Goal: Transaction & Acquisition: Purchase product/service

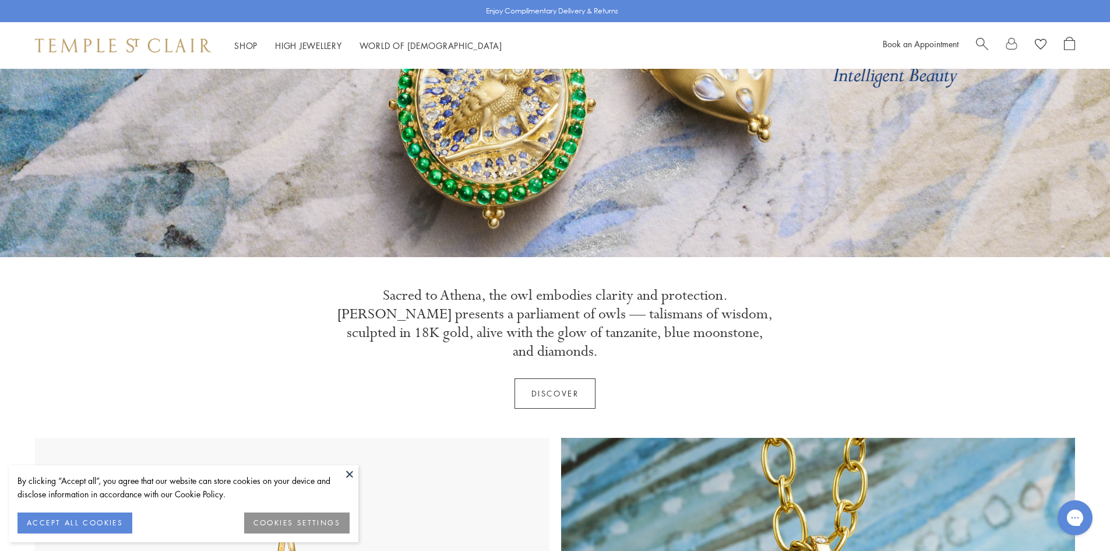
scroll to position [233, 0]
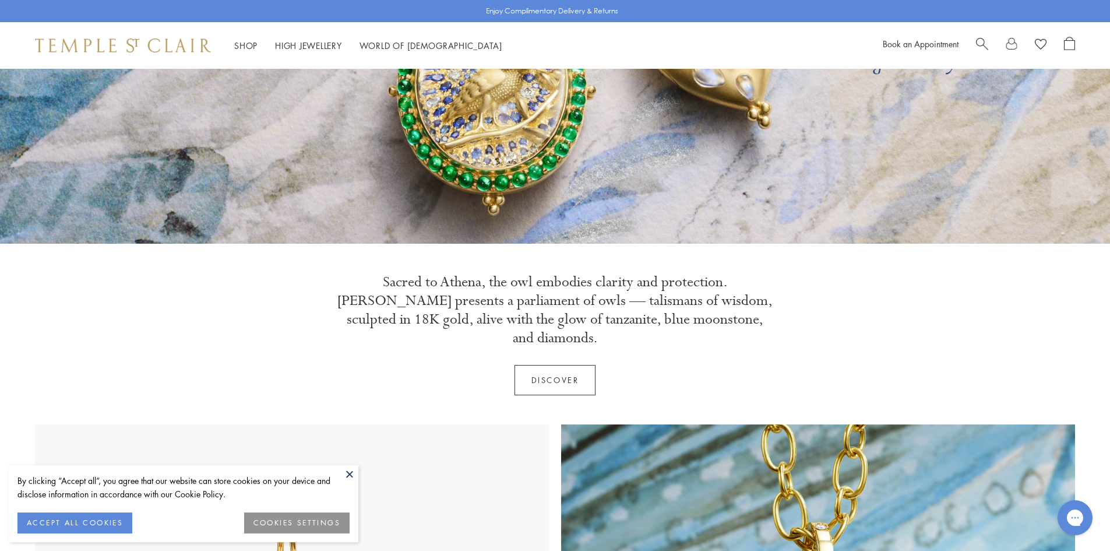
click at [110, 529] on button "ACCEPT ALL COOKIES" at bounding box center [74, 522] width 115 height 21
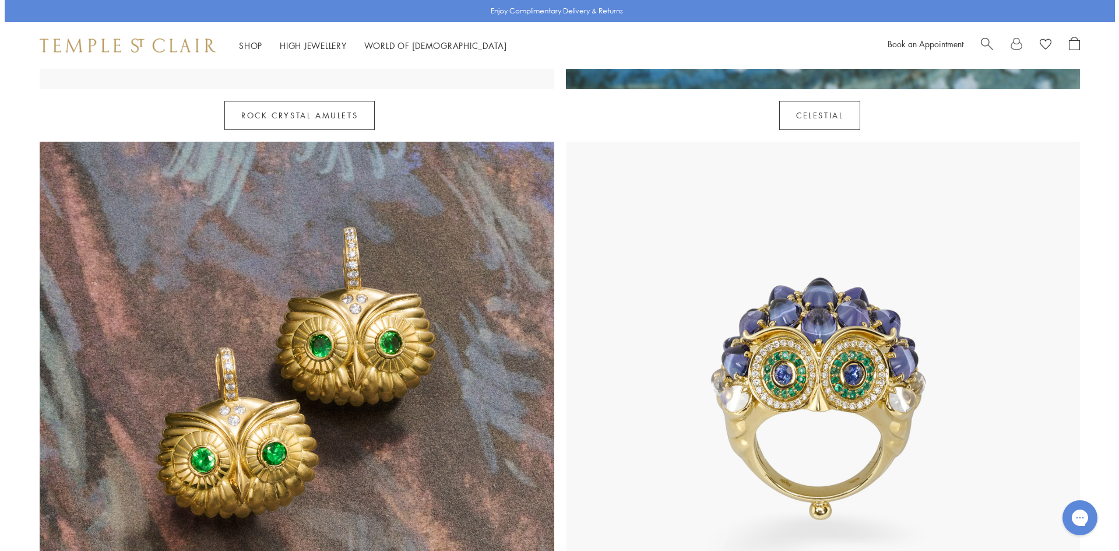
scroll to position [1107, 0]
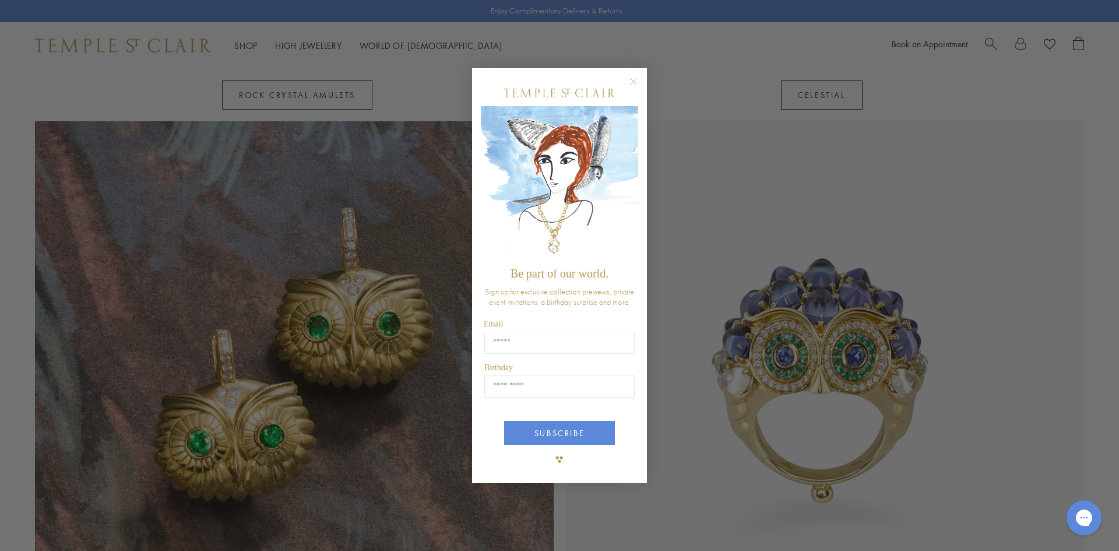
click at [637, 80] on circle "Close dialog" at bounding box center [634, 81] width 14 height 14
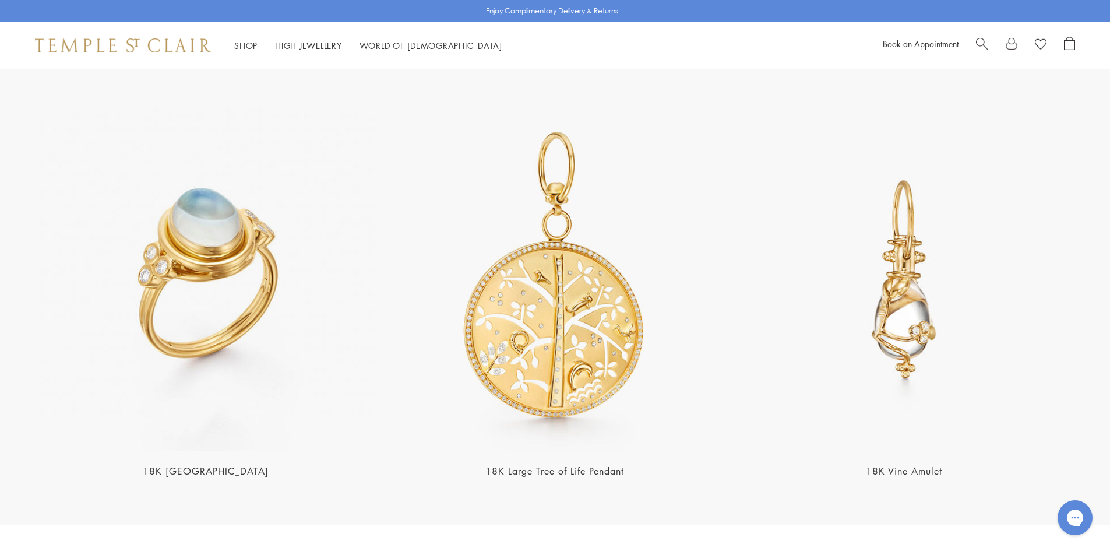
scroll to position [2739, 0]
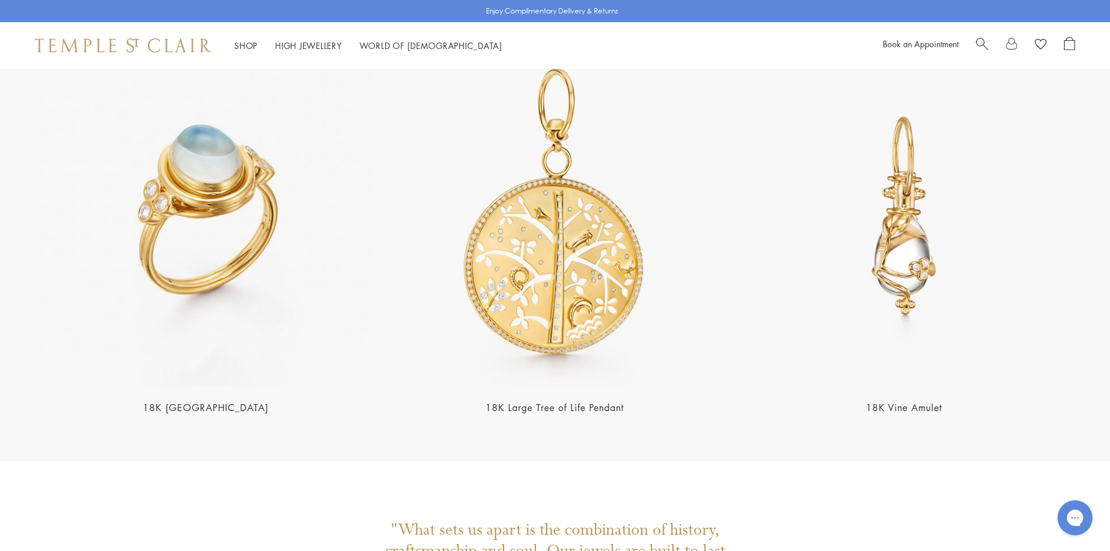
click at [176, 401] on link "18K Blue Moonstone Temple Ring" at bounding box center [206, 407] width 126 height 13
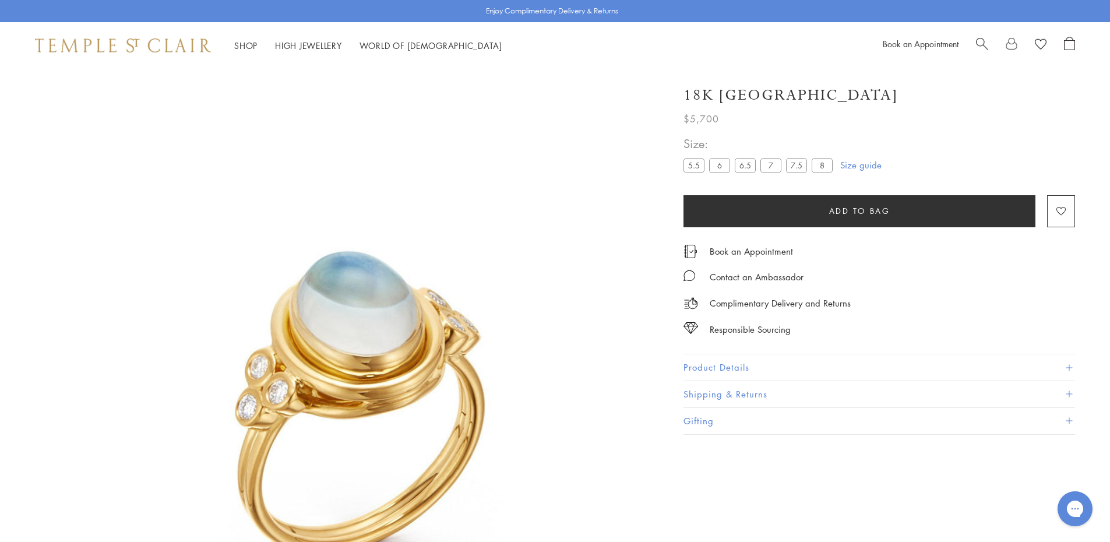
scroll to position [69, 0]
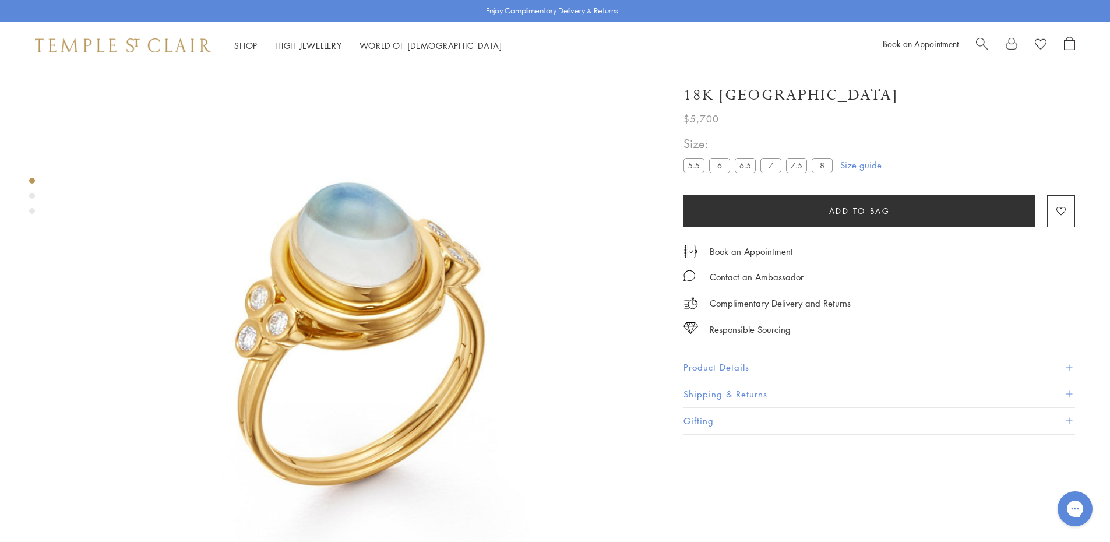
click at [772, 164] on label "7" at bounding box center [771, 165] width 21 height 15
click at [310, 48] on link "High Jewellery High Jewellery" at bounding box center [308, 46] width 67 height 12
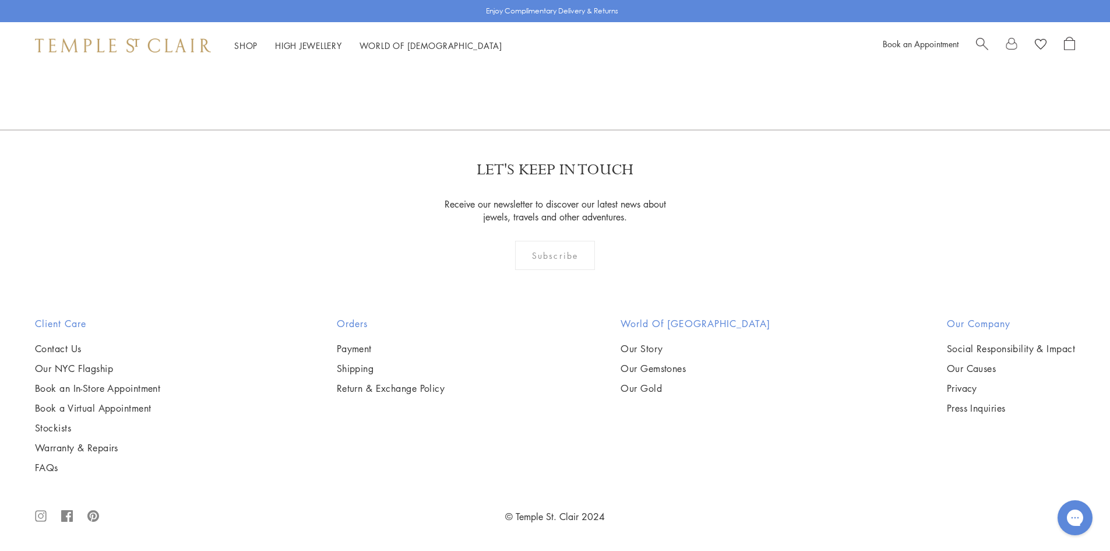
scroll to position [1258, 0]
click at [671, 345] on link "Our Story" at bounding box center [696, 348] width 150 height 13
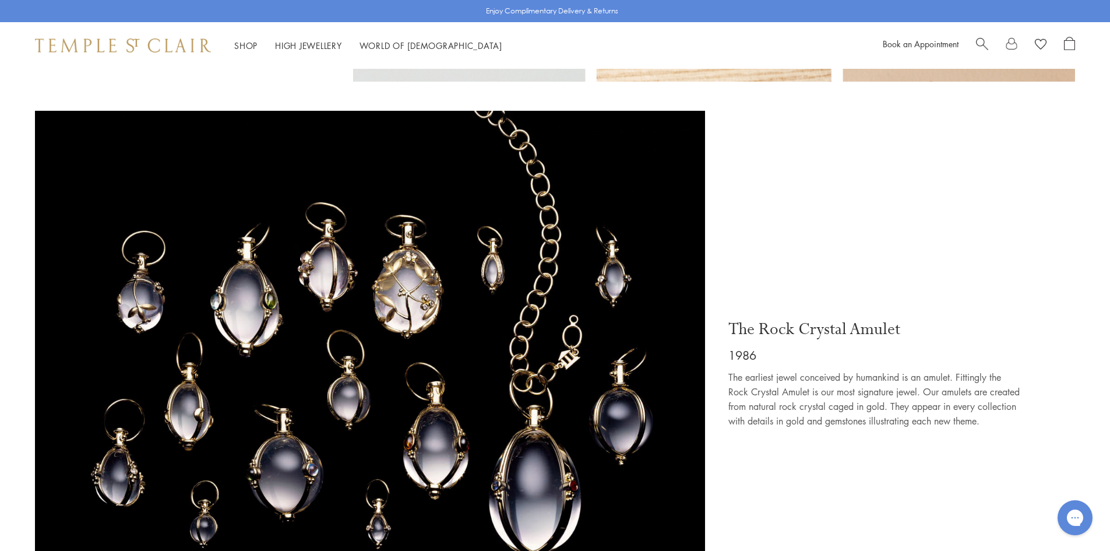
scroll to position [1399, 0]
